Goal: Browse casually: Explore the website without a specific task or goal

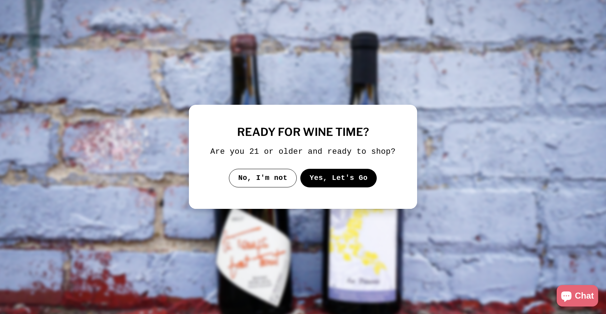
click at [319, 176] on button "Yes, Let's Go" at bounding box center [338, 178] width 77 height 19
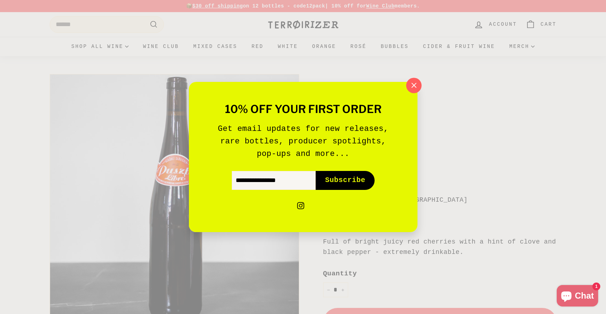
click at [417, 88] on icon "button" at bounding box center [413, 85] width 11 height 11
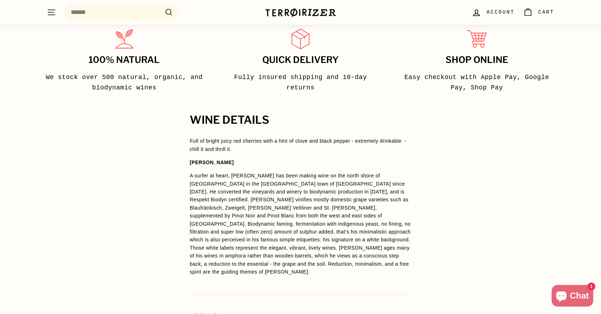
scroll to position [500, 0]
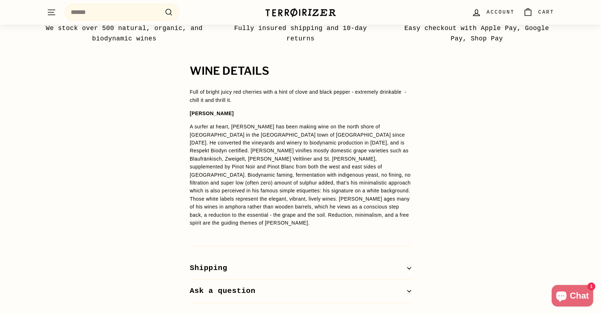
drag, startPoint x: 441, startPoint y: 124, endPoint x: 433, endPoint y: 115, distance: 12.6
click at [433, 115] on div "WINE DETAILS Full of bright juicy red cherries with a hint of clove and black p…" at bounding box center [300, 183] width 601 height 237
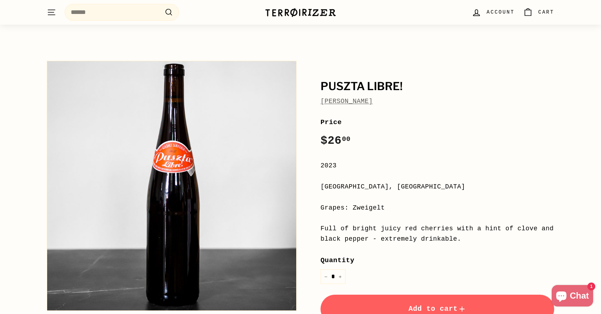
scroll to position [0, 0]
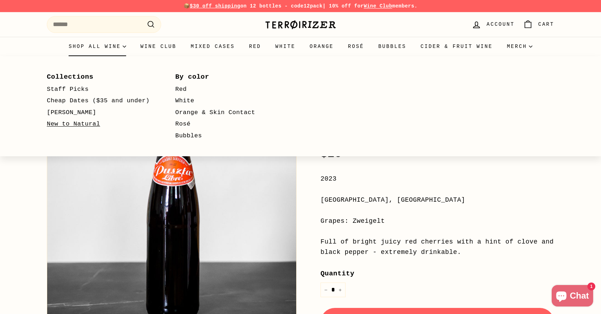
click at [81, 124] on link "New to Natural" at bounding box center [101, 124] width 108 height 12
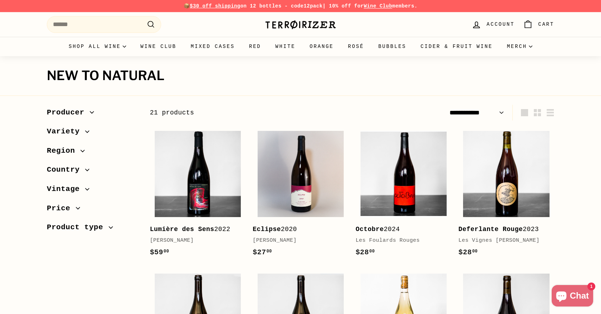
select select "**********"
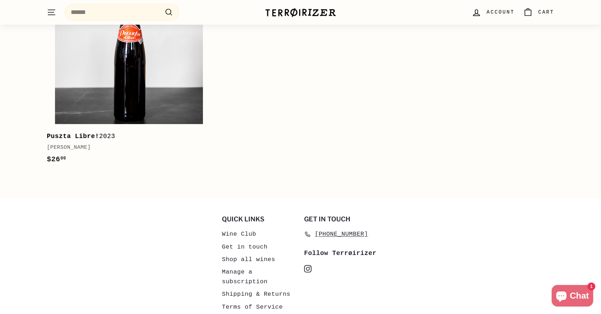
scroll to position [1132, 0]
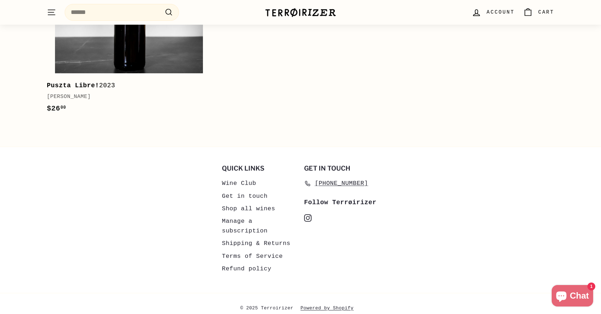
click at [238, 193] on link "Get in touch" at bounding box center [245, 196] width 46 height 13
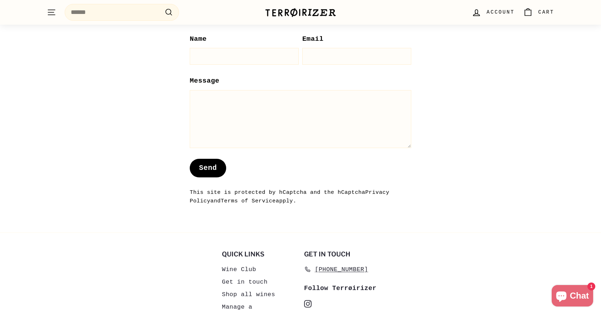
scroll to position [661, 0]
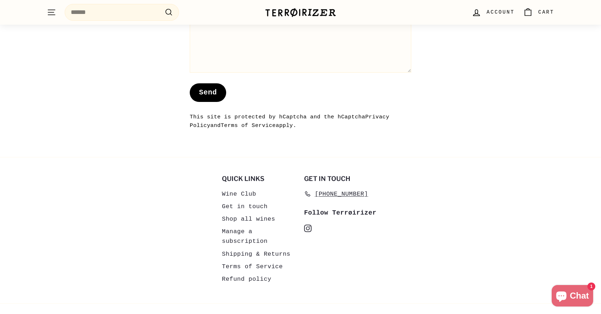
click at [228, 248] on link "Shipping & Returns" at bounding box center [256, 254] width 69 height 13
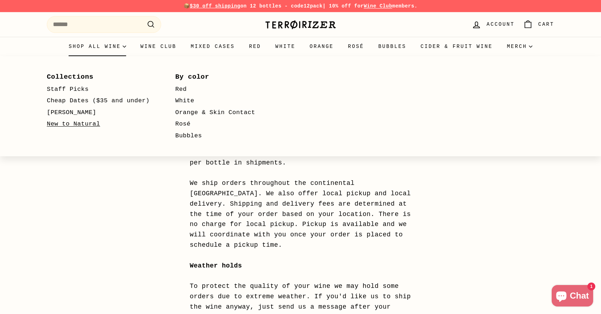
click at [90, 121] on link "New to Natural" at bounding box center [101, 124] width 108 height 12
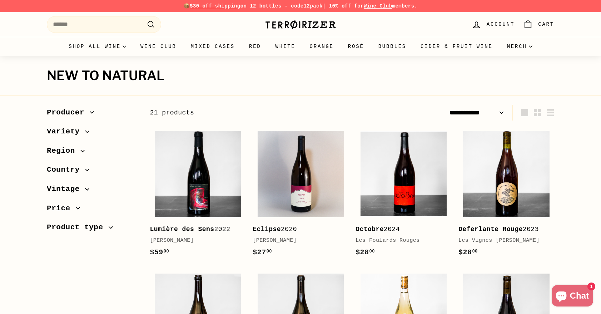
select select "**********"
click at [506, 85] on link "T-Shirts" at bounding box center [524, 82] width 49 height 15
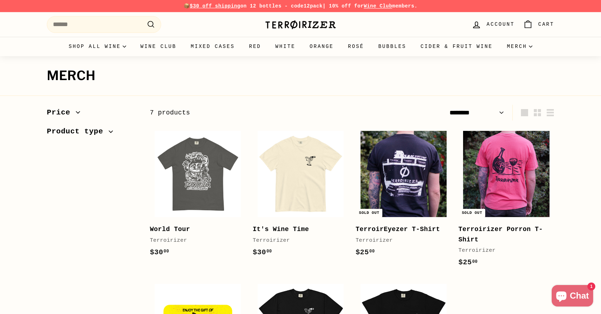
select select "******"
click at [303, 24] on img at bounding box center [300, 25] width 71 height 10
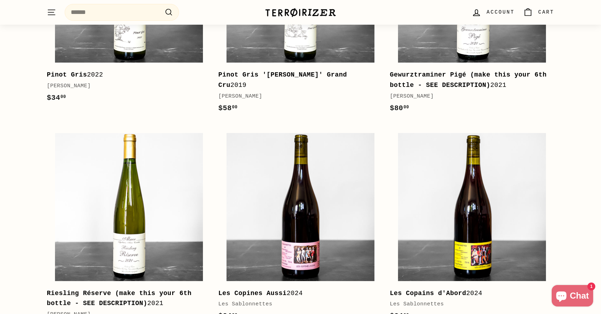
scroll to position [464, 0]
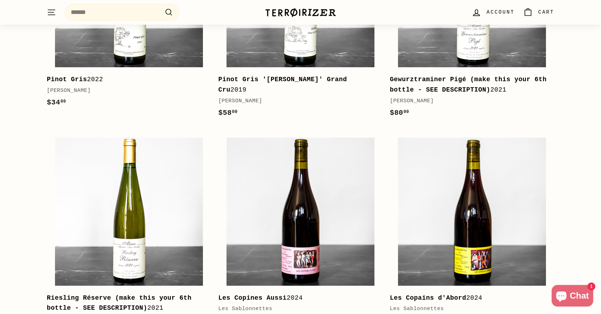
click at [266, 97] on div "[PERSON_NAME]" at bounding box center [296, 101] width 157 height 9
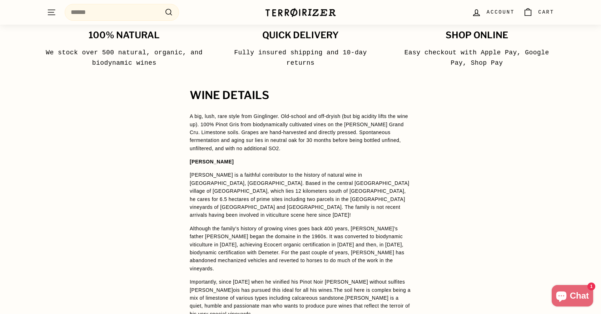
scroll to position [500, 0]
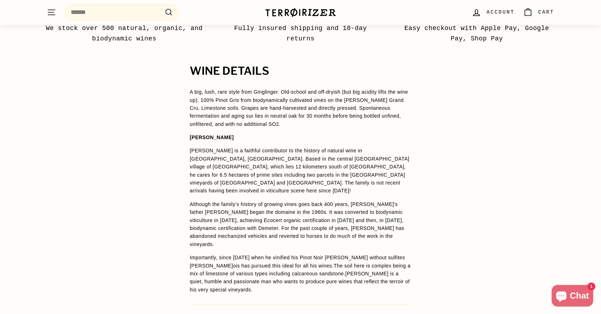
drag, startPoint x: 489, startPoint y: 149, endPoint x: 478, endPoint y: 147, distance: 12.1
click at [478, 147] on div "WINE DETAILS A big, lush, rare style from Ginglinger. Old-school and off-dryish…" at bounding box center [300, 213] width 601 height 296
click at [476, 146] on div "WINE DETAILS A big, lush, rare style from Ginglinger. Old-school and off-dryish…" at bounding box center [300, 213] width 601 height 296
